Goal: Task Accomplishment & Management: Manage account settings

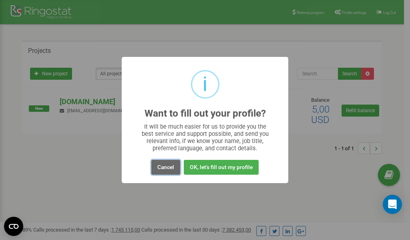
click at [165, 167] on button "Cancel" at bounding box center [165, 167] width 29 height 15
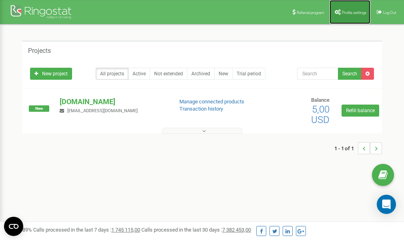
click at [350, 9] on link "Profile settings" at bounding box center [350, 12] width 41 height 24
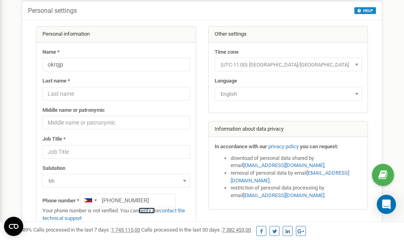
click at [151, 209] on link "verify it" at bounding box center [147, 210] width 16 height 6
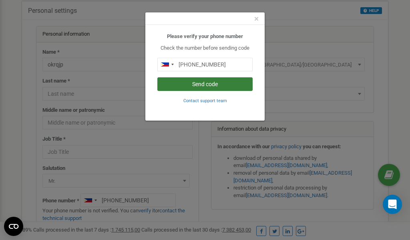
click at [209, 83] on button "Send code" at bounding box center [204, 84] width 95 height 14
